Goal: Task Accomplishment & Management: Use online tool/utility

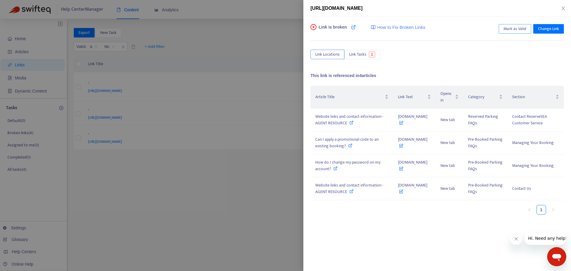
click at [509, 30] on span "Mark as Valid" at bounding box center [514, 29] width 23 height 7
click at [562, 8] on icon "close" at bounding box center [563, 8] width 5 height 5
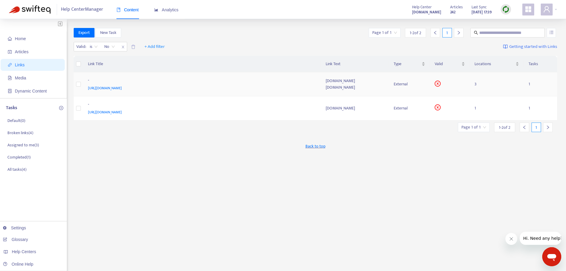
click at [114, 86] on span "[URL][DOMAIN_NAME]" at bounding box center [105, 88] width 34 height 6
click at [206, 85] on div "[URL][DOMAIN_NAME]" at bounding box center [201, 88] width 226 height 7
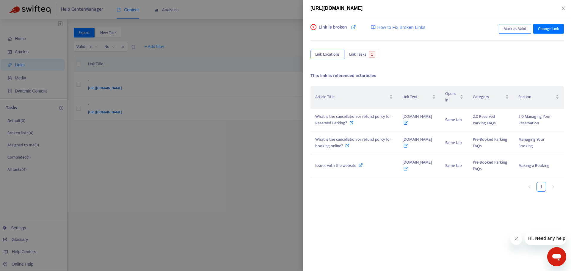
click at [510, 29] on span "Mark as Valid" at bounding box center [514, 29] width 23 height 7
click at [237, 97] on div at bounding box center [285, 135] width 571 height 271
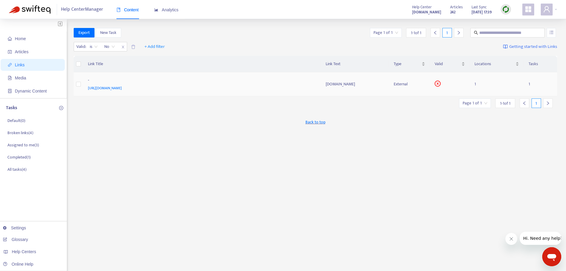
click at [257, 86] on div "[URL][DOMAIN_NAME]" at bounding box center [201, 88] width 226 height 7
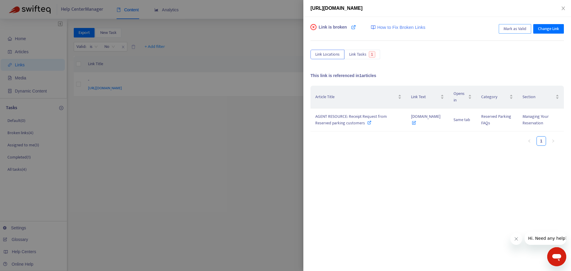
click at [515, 32] on span "Mark as Valid" at bounding box center [514, 29] width 23 height 7
click at [227, 90] on div at bounding box center [285, 135] width 571 height 271
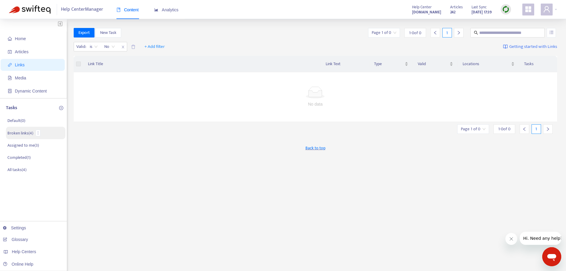
click at [25, 133] on p "Broken links ( 4 )" at bounding box center [20, 133] width 26 height 6
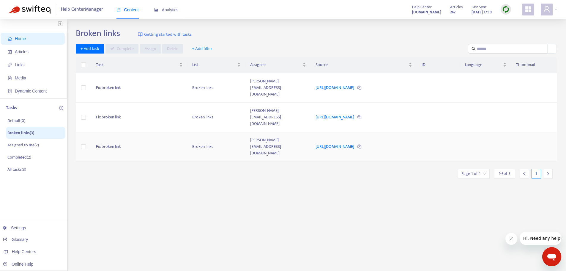
click at [153, 132] on td "Fix broken link" at bounding box center [139, 146] width 96 height 29
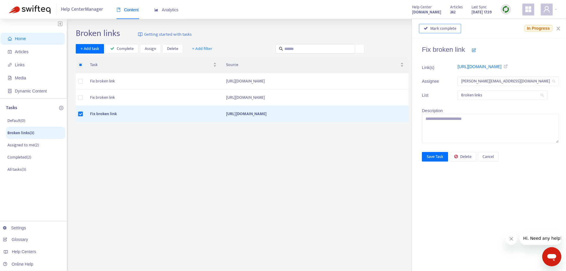
click at [444, 27] on span "Mark complete" at bounding box center [443, 28] width 26 height 7
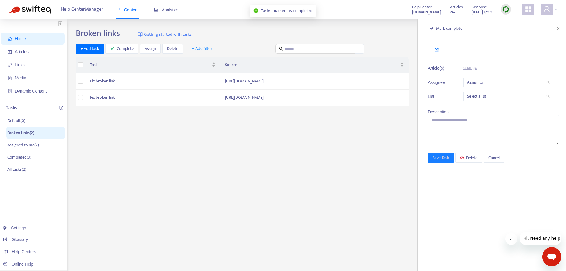
click at [442, 28] on span "Mark complete" at bounding box center [449, 28] width 26 height 7
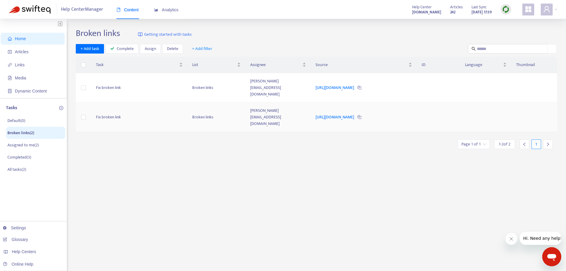
click at [147, 103] on td "Fix broken link" at bounding box center [139, 117] width 96 height 29
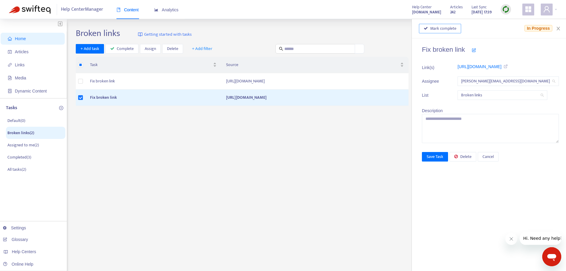
click at [443, 28] on span "Mark complete" at bounding box center [443, 28] width 26 height 7
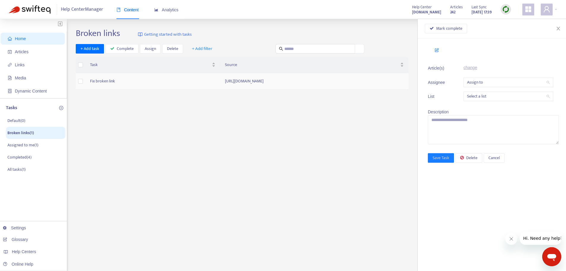
click at [289, 81] on td "[URL][DOMAIN_NAME]" at bounding box center [314, 81] width 188 height 16
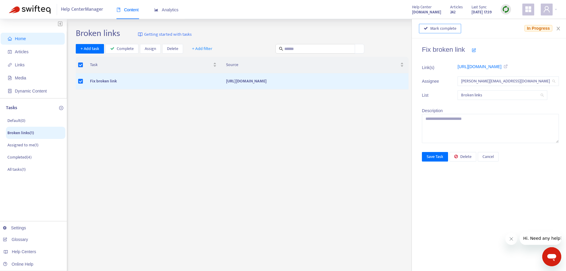
click at [441, 33] on button "Mark complete" at bounding box center [440, 29] width 42 height 10
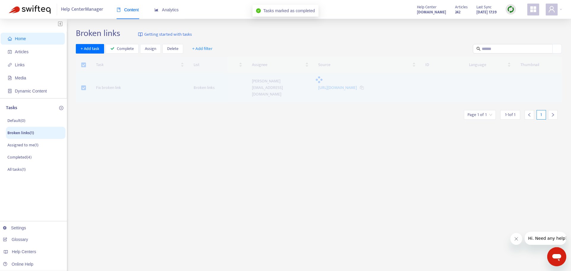
click at [440, 30] on div "Broken links Getting started with tasks" at bounding box center [319, 34] width 486 height 13
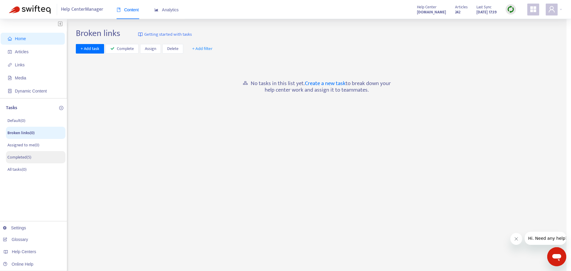
click at [23, 156] on p "Completed ( 5 )" at bounding box center [19, 157] width 24 height 6
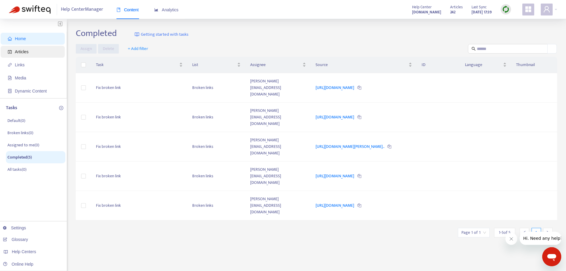
click at [23, 51] on span "Articles" at bounding box center [22, 51] width 14 height 5
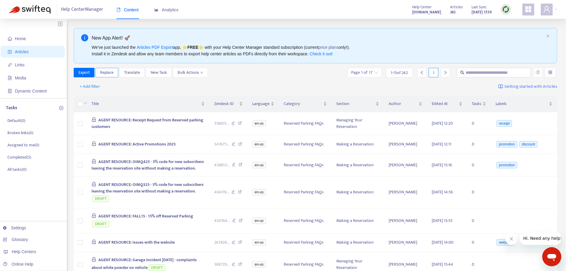
click at [107, 72] on span "Replace" at bounding box center [106, 72] width 13 height 7
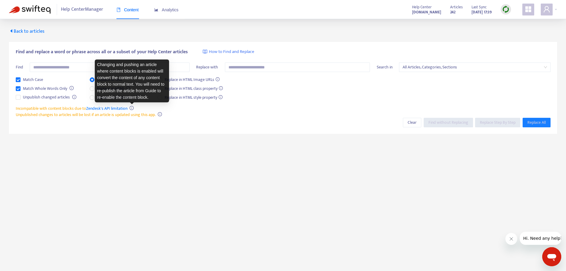
click at [131, 107] on icon "info-circle" at bounding box center [132, 108] width 4 height 4
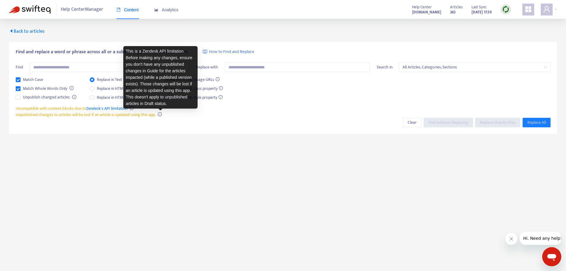
click at [161, 115] on icon "info-circle" at bounding box center [160, 114] width 4 height 4
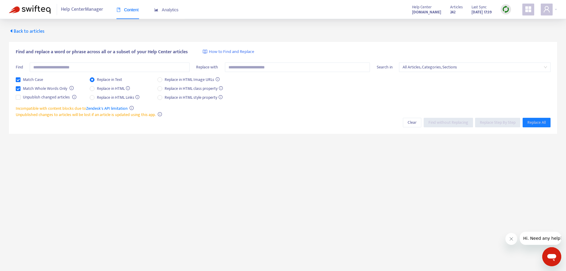
click at [138, 125] on div "Find and replace a word or phrase across all or a subset of your Help Center ar…" at bounding box center [283, 88] width 549 height 92
click at [31, 29] on span "Back to articles" at bounding box center [27, 31] width 36 height 8
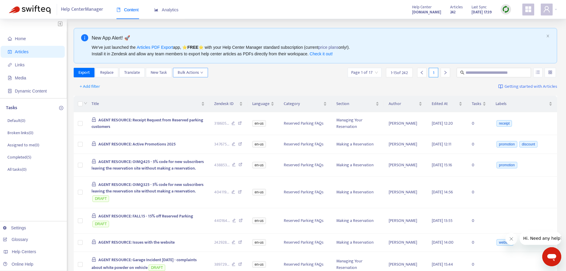
click at [205, 73] on button "Bulk Actions" at bounding box center [190, 73] width 35 height 10
click at [120, 94] on div "Title Zendesk ID Language Category Section Author Edited At Tasks Labels AGENT …" at bounding box center [316, 275] width 484 height 362
click at [85, 73] on span "Export" at bounding box center [83, 72] width 11 height 7
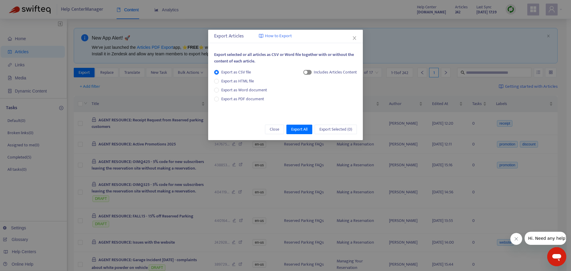
click at [308, 73] on span "button" at bounding box center [307, 72] width 8 height 5
click at [275, 128] on span "Close" at bounding box center [275, 129] width 10 height 7
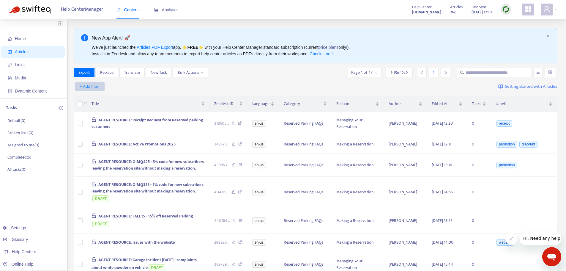
click at [84, 87] on span "+ Add filter" at bounding box center [90, 86] width 21 height 7
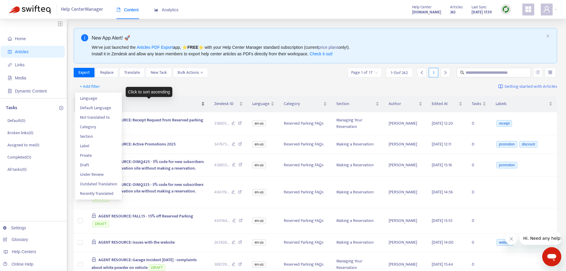
click at [144, 102] on span "Title" at bounding box center [146, 103] width 109 height 7
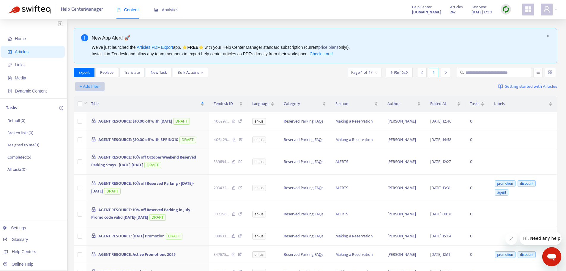
click at [90, 86] on span "+ Add filter" at bounding box center [90, 86] width 21 height 7
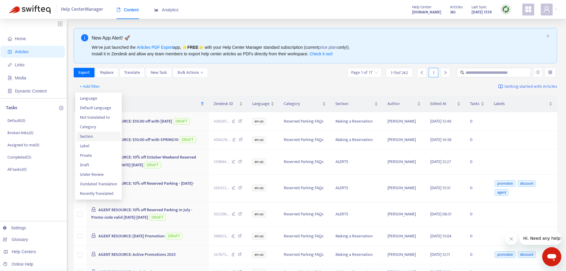
click at [90, 135] on span "Section" at bounding box center [98, 136] width 37 height 7
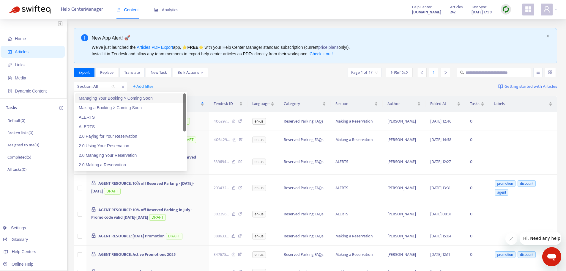
click at [100, 87] on div at bounding box center [93, 86] width 36 height 7
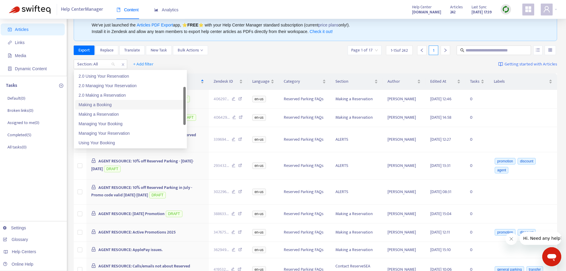
scroll to position [55, 0]
click at [107, 106] on div "Making a Reservation" at bounding box center [130, 106] width 103 height 7
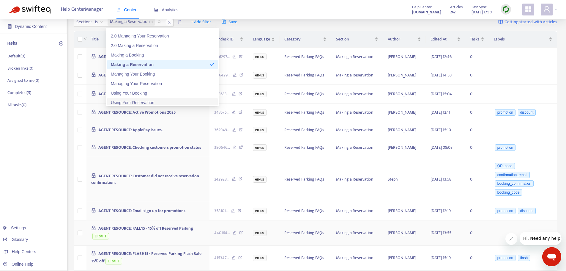
scroll to position [0, 0]
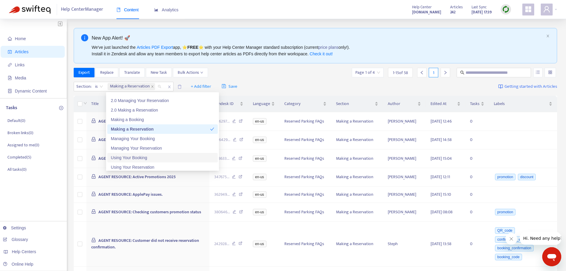
click at [275, 86] on div "Section : is Making a Reservation + Add filter Save Getting started with Articl…" at bounding box center [316, 87] width 484 height 14
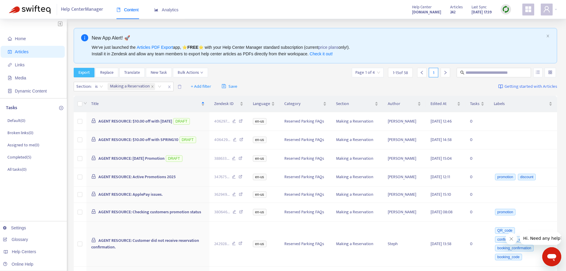
click at [87, 73] on span "Export" at bounding box center [83, 72] width 11 height 7
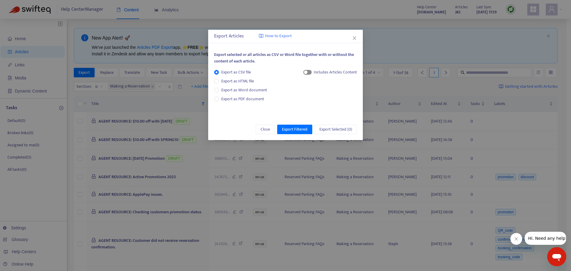
click at [307, 73] on div "button" at bounding box center [306, 72] width 4 height 4
click at [293, 130] on span "Export Filtered" at bounding box center [295, 129] width 26 height 7
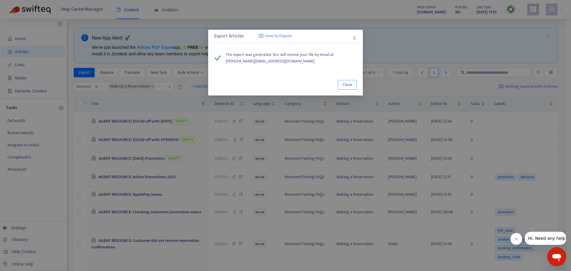
click at [348, 84] on span "Close" at bounding box center [347, 84] width 10 height 7
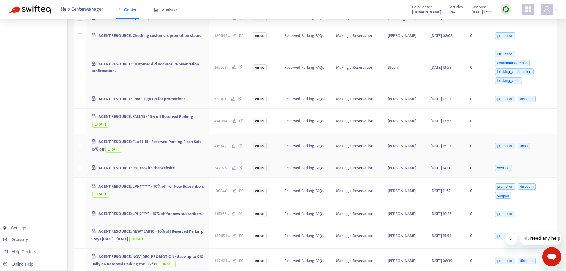
scroll to position [208, 0]
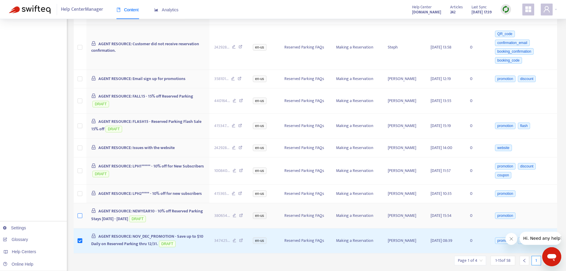
click at [81, 212] on label at bounding box center [80, 215] width 5 height 7
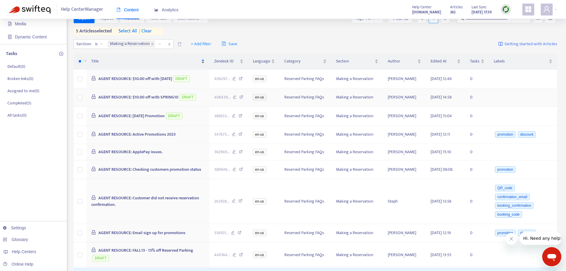
scroll to position [0, 0]
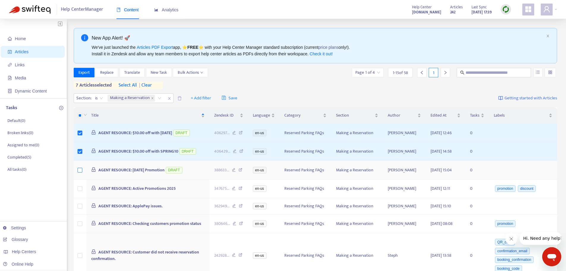
click at [78, 173] on label at bounding box center [80, 170] width 5 height 7
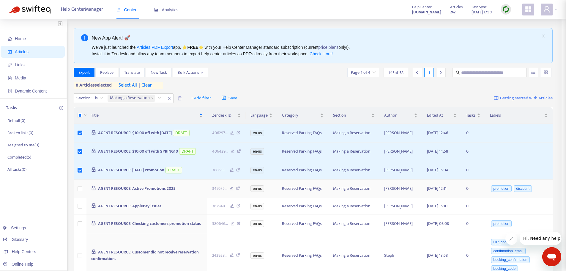
click at [79, 193] on div at bounding box center [283, 135] width 566 height 271
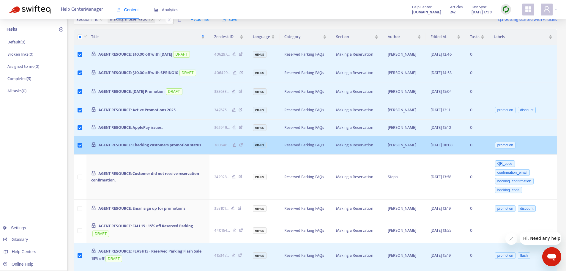
scroll to position [97, 0]
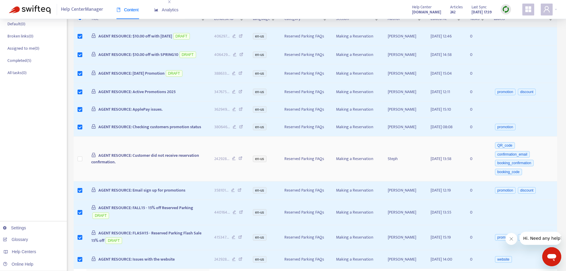
click at [83, 158] on td at bounding box center [80, 158] width 13 height 45
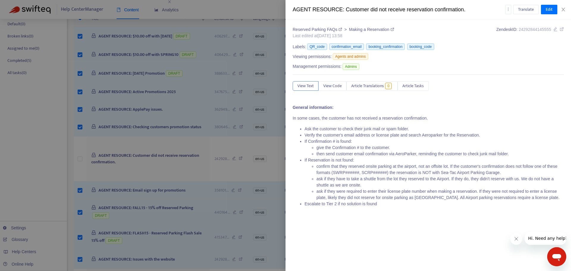
click at [81, 160] on div at bounding box center [285, 135] width 571 height 271
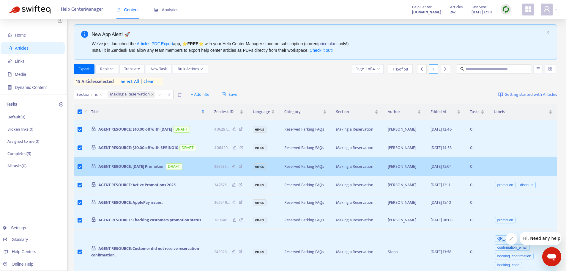
scroll to position [0, 0]
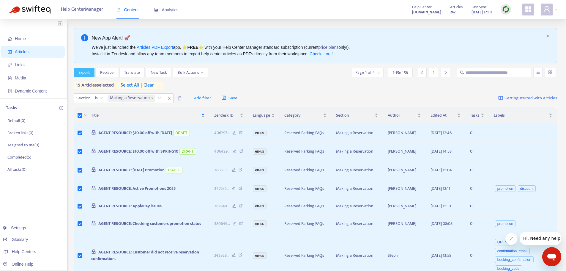
click at [76, 71] on button "Export" at bounding box center [84, 73] width 21 height 10
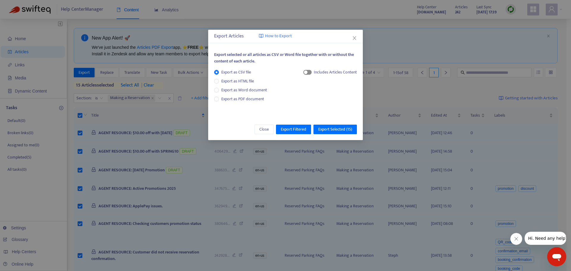
click at [307, 73] on div "button" at bounding box center [306, 72] width 4 height 4
click at [334, 129] on span "Export Selected ( 15 )" at bounding box center [335, 129] width 34 height 7
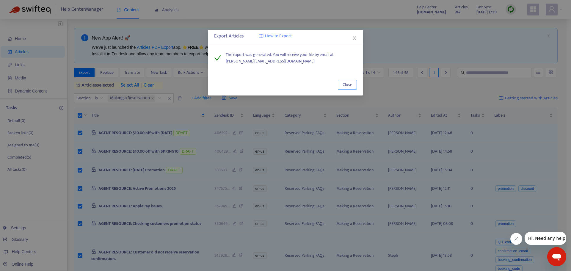
click at [348, 86] on span "Close" at bounding box center [347, 84] width 10 height 7
